Goal: Task Accomplishment & Management: Manage account settings

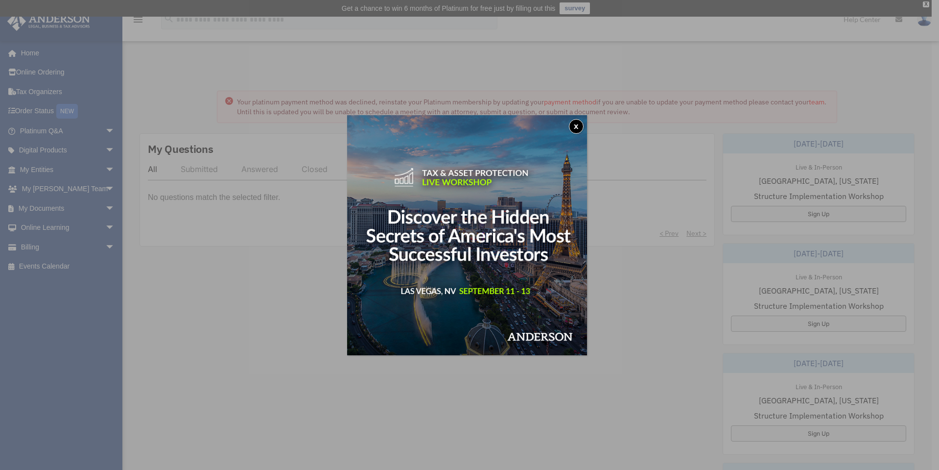
click at [578, 123] on button "x" at bounding box center [576, 126] width 15 height 15
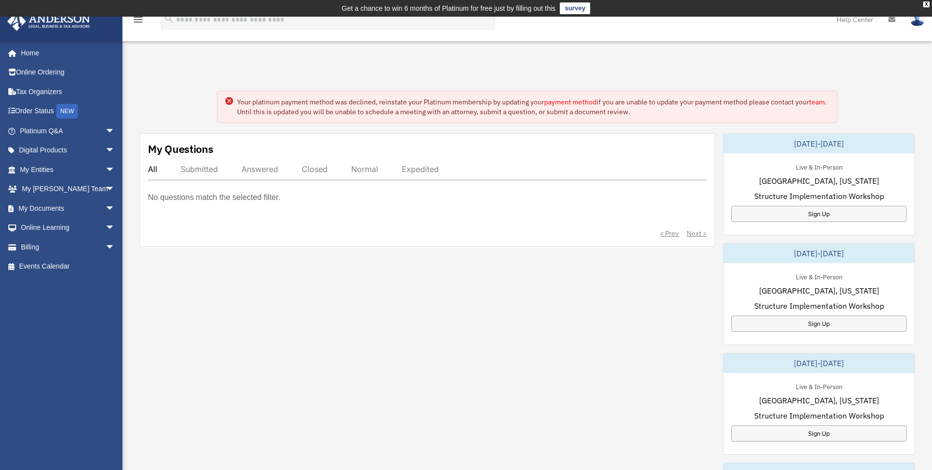
click at [229, 102] on circle at bounding box center [229, 101] width 8 height 8
click at [74, 109] on div "NEW" at bounding box center [67, 111] width 22 height 15
click at [73, 172] on link "My Entities arrow_drop_down" at bounding box center [68, 170] width 123 height 20
click at [105, 167] on span "arrow_drop_down" at bounding box center [115, 170] width 20 height 20
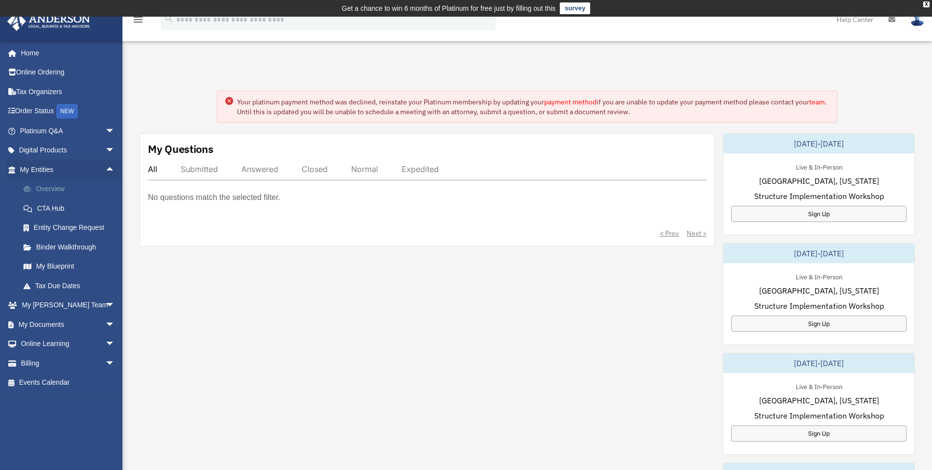
click at [72, 187] on link "Overview" at bounding box center [72, 189] width 116 height 20
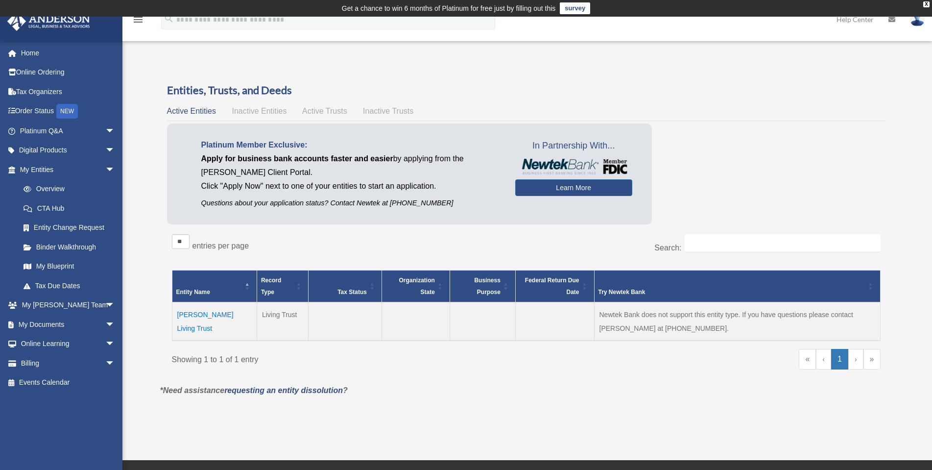
click at [254, 112] on span "Inactive Entities" at bounding box center [259, 111] width 55 height 8
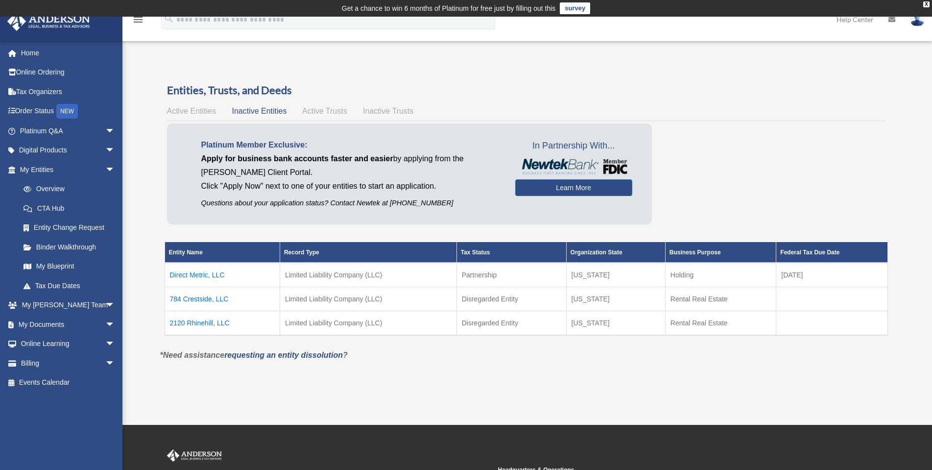
click at [322, 110] on span "Active Trusts" at bounding box center [324, 111] width 45 height 8
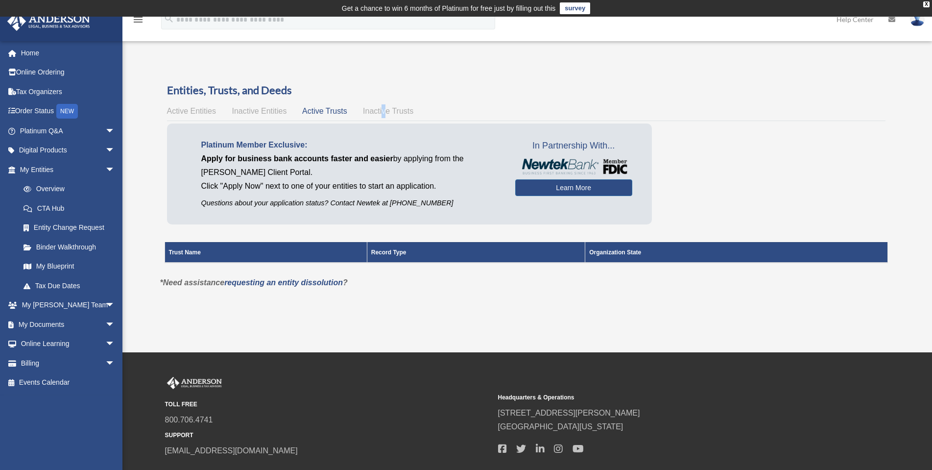
click at [384, 108] on span "Inactive Trusts" at bounding box center [388, 111] width 50 height 8
click at [250, 106] on div "Active Entities Inactive Entities Active Trusts Inactive Trusts" at bounding box center [526, 111] width 718 height 14
click at [185, 109] on span "Active Entities" at bounding box center [191, 111] width 49 height 8
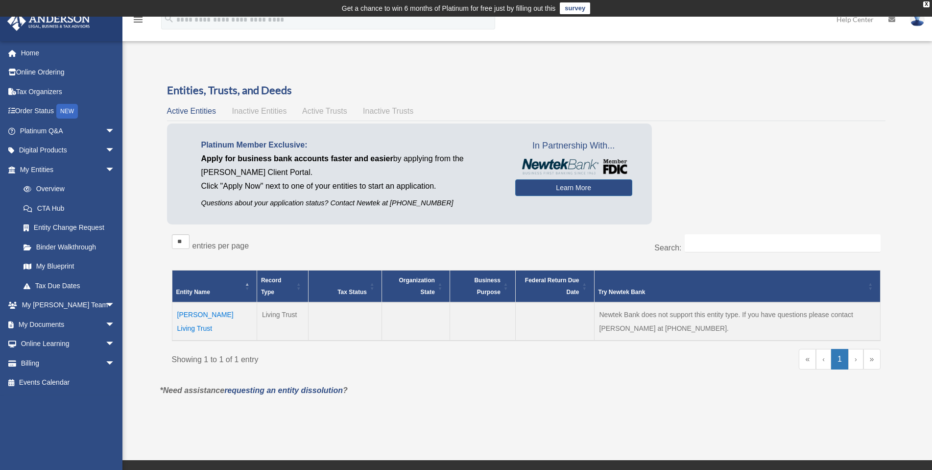
click at [215, 313] on td "[PERSON_NAME] Living Trust" at bounding box center [214, 321] width 85 height 38
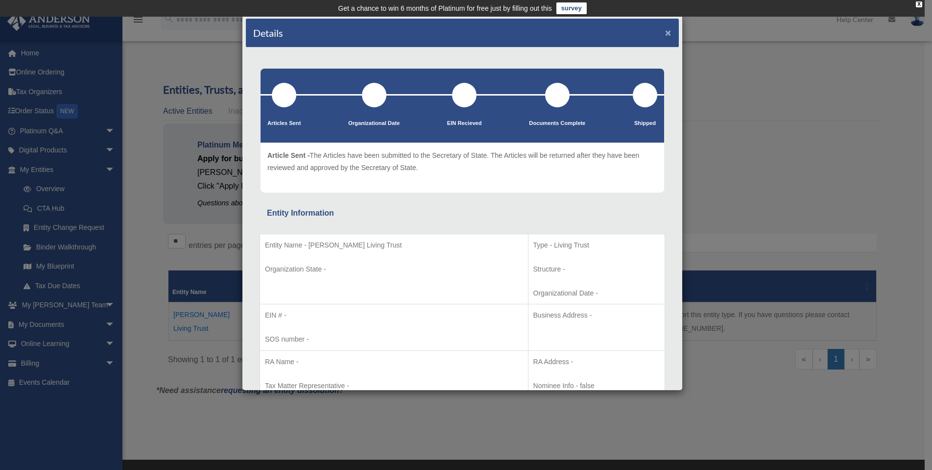
click at [665, 30] on button "×" at bounding box center [668, 32] width 6 height 10
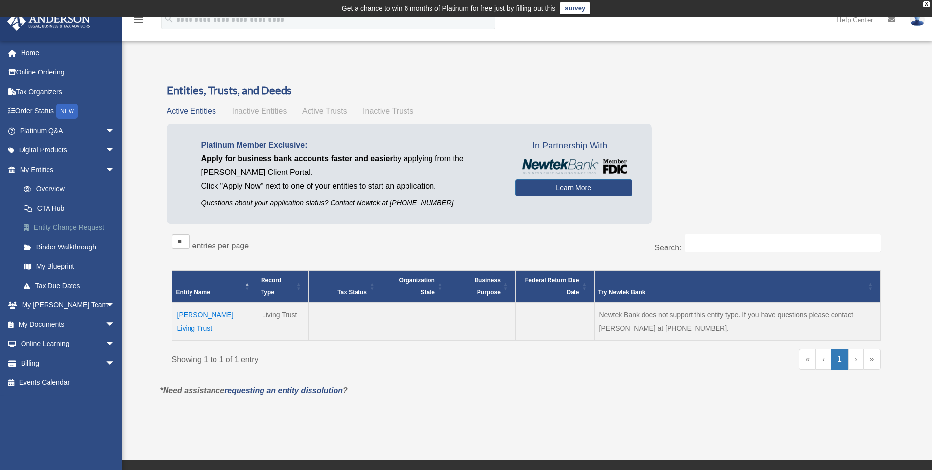
click at [74, 227] on link "Entity Change Request" at bounding box center [72, 228] width 116 height 20
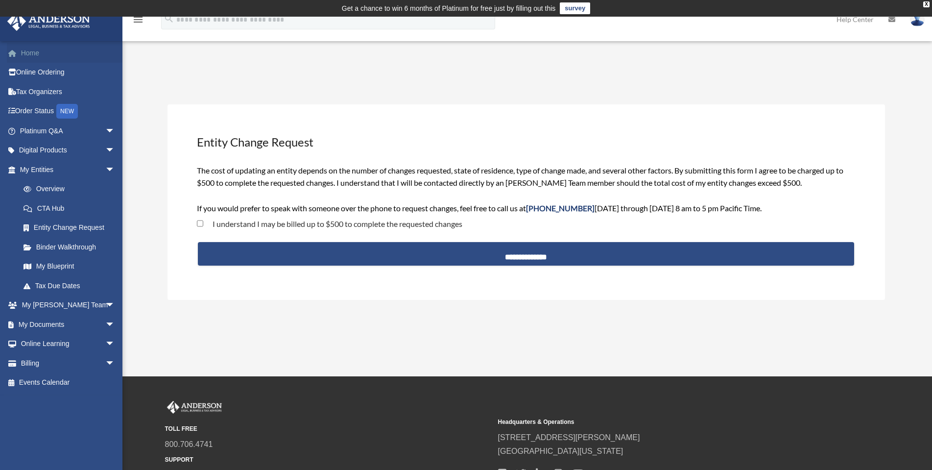
click at [28, 52] on link "Home" at bounding box center [68, 53] width 123 height 20
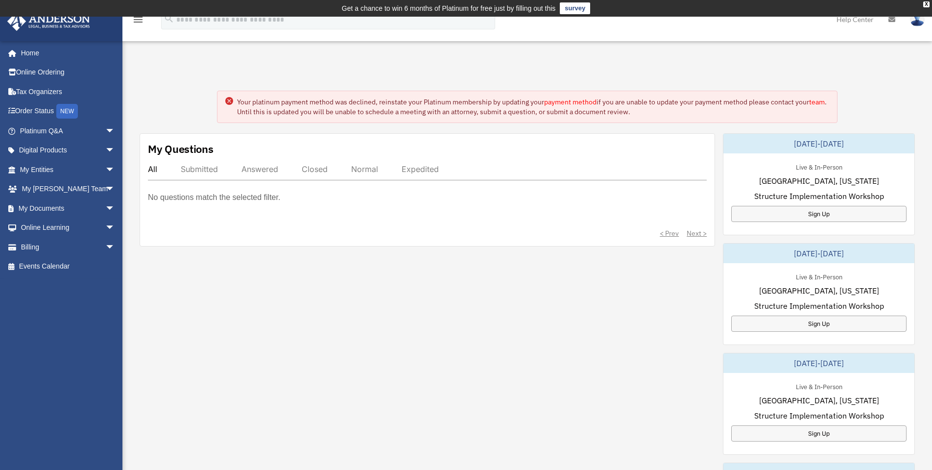
click at [917, 18] on img at bounding box center [917, 19] width 15 height 14
click at [733, 80] on link "Logout" at bounding box center [770, 85] width 98 height 20
